Goal: Find contact information: Find contact information

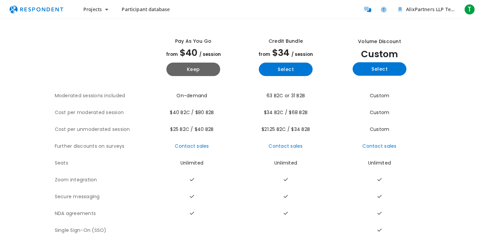
scroll to position [31, 0]
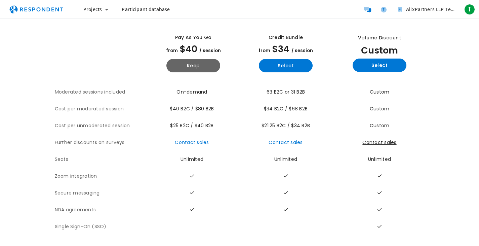
click at [387, 143] on link "Contact sales" at bounding box center [380, 142] width 34 height 7
click at [109, 11] on button "Projects" at bounding box center [96, 9] width 36 height 12
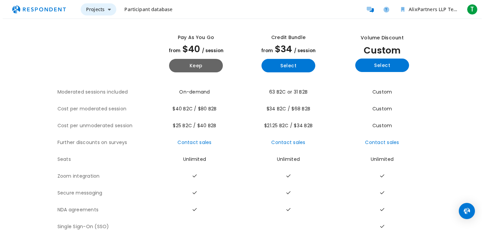
scroll to position [0, 0]
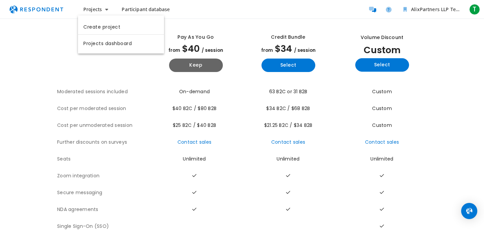
drag, startPoint x: 38, startPoint y: 13, endPoint x: 35, endPoint y: 10, distance: 4.8
drag, startPoint x: 350, startPoint y: 47, endPoint x: 468, endPoint y: 132, distance: 145.4
click at [468, 132] on md-backdrop at bounding box center [242, 138] width 484 height 277
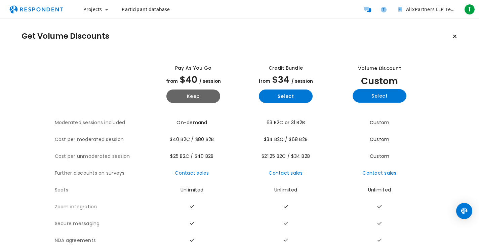
click at [34, 13] on img "Main navigation" at bounding box center [36, 9] width 62 height 13
